Goal: Task Accomplishment & Management: Use online tool/utility

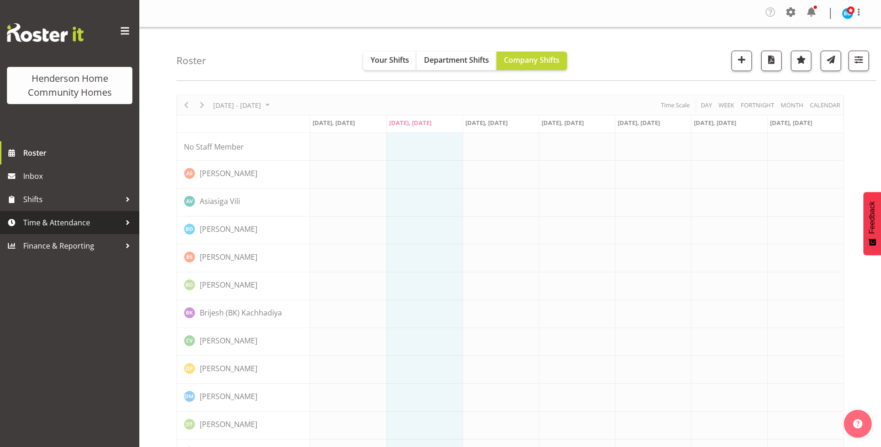
click at [52, 218] on span "Time & Attendance" at bounding box center [72, 222] width 98 height 14
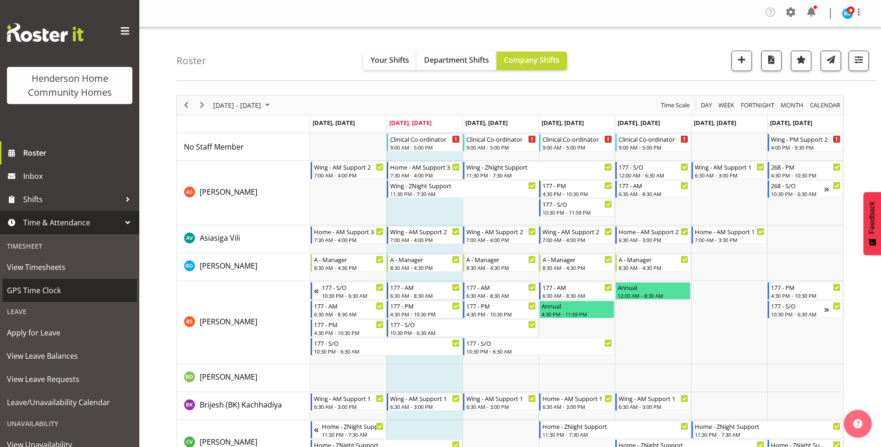
click at [39, 292] on span "GPS Time Clock" at bounding box center [69, 290] width 125 height 14
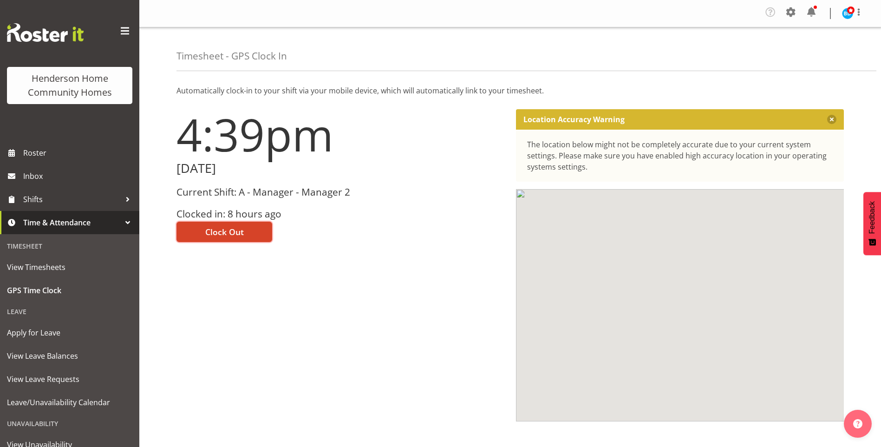
click at [217, 229] on span "Clock Out" at bounding box center [224, 232] width 39 height 12
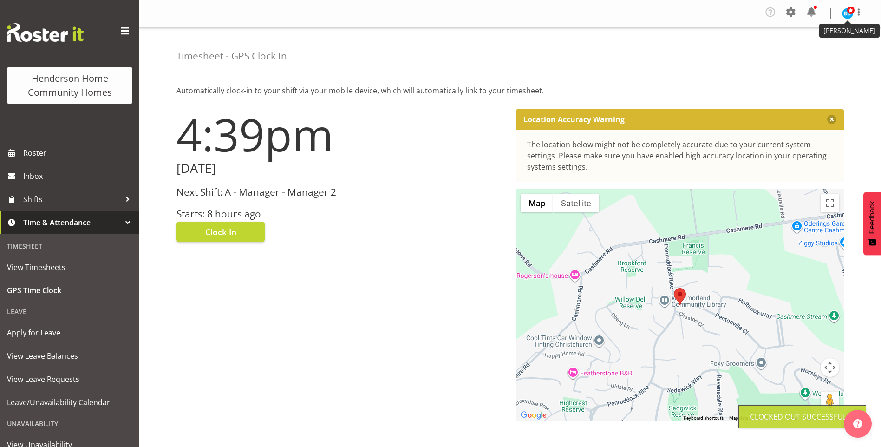
click at [851, 14] on img at bounding box center [847, 13] width 11 height 11
click at [815, 7] on div at bounding box center [814, 7] width 3 height 3
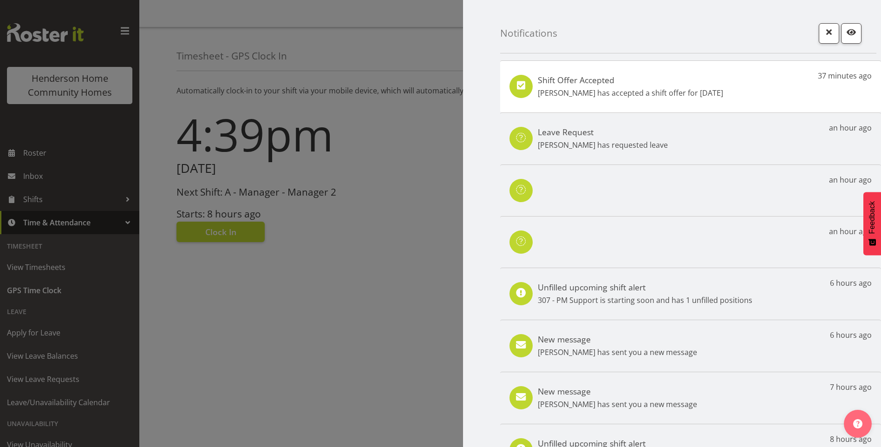
click at [677, 85] on h5 "Shift Offer Accepted" at bounding box center [630, 80] width 185 height 10
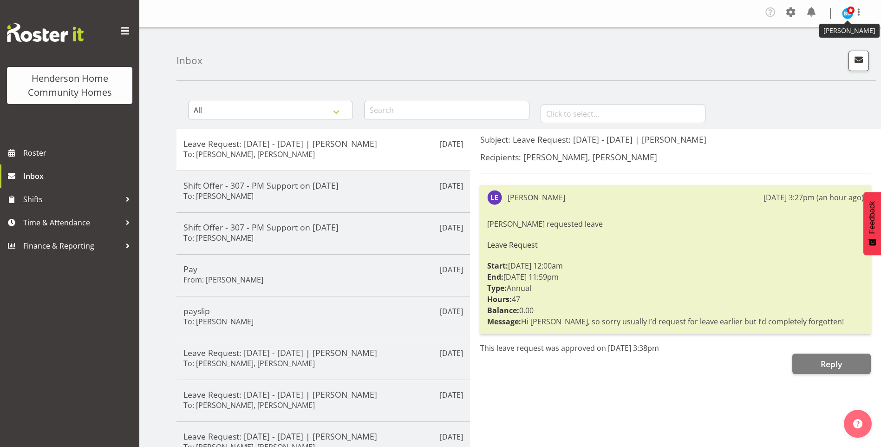
click at [843, 13] on img at bounding box center [847, 13] width 11 height 11
click at [806, 52] on link "Log Out" at bounding box center [819, 51] width 89 height 17
